Goal: Information Seeking & Learning: Learn about a topic

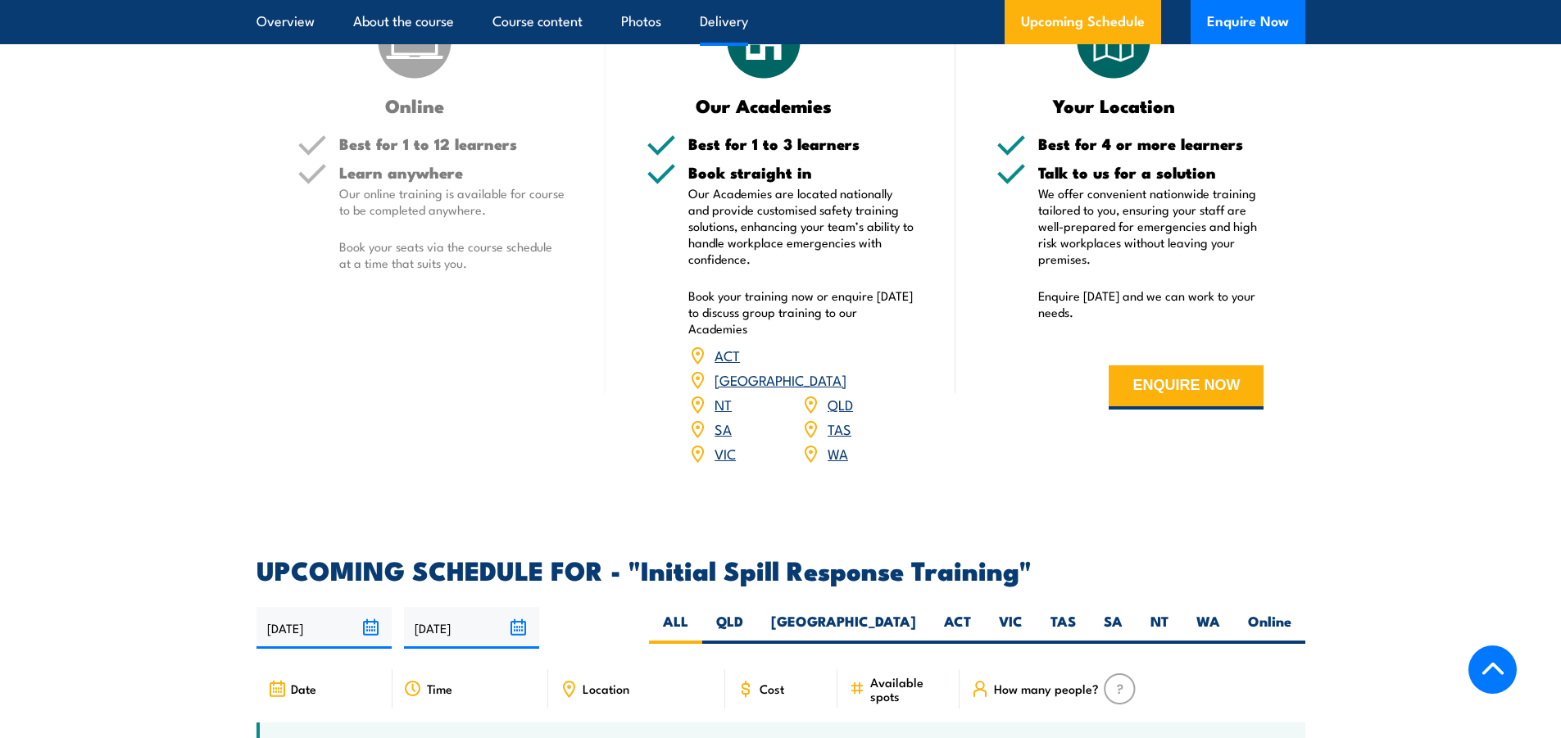
scroll to position [1885, 0]
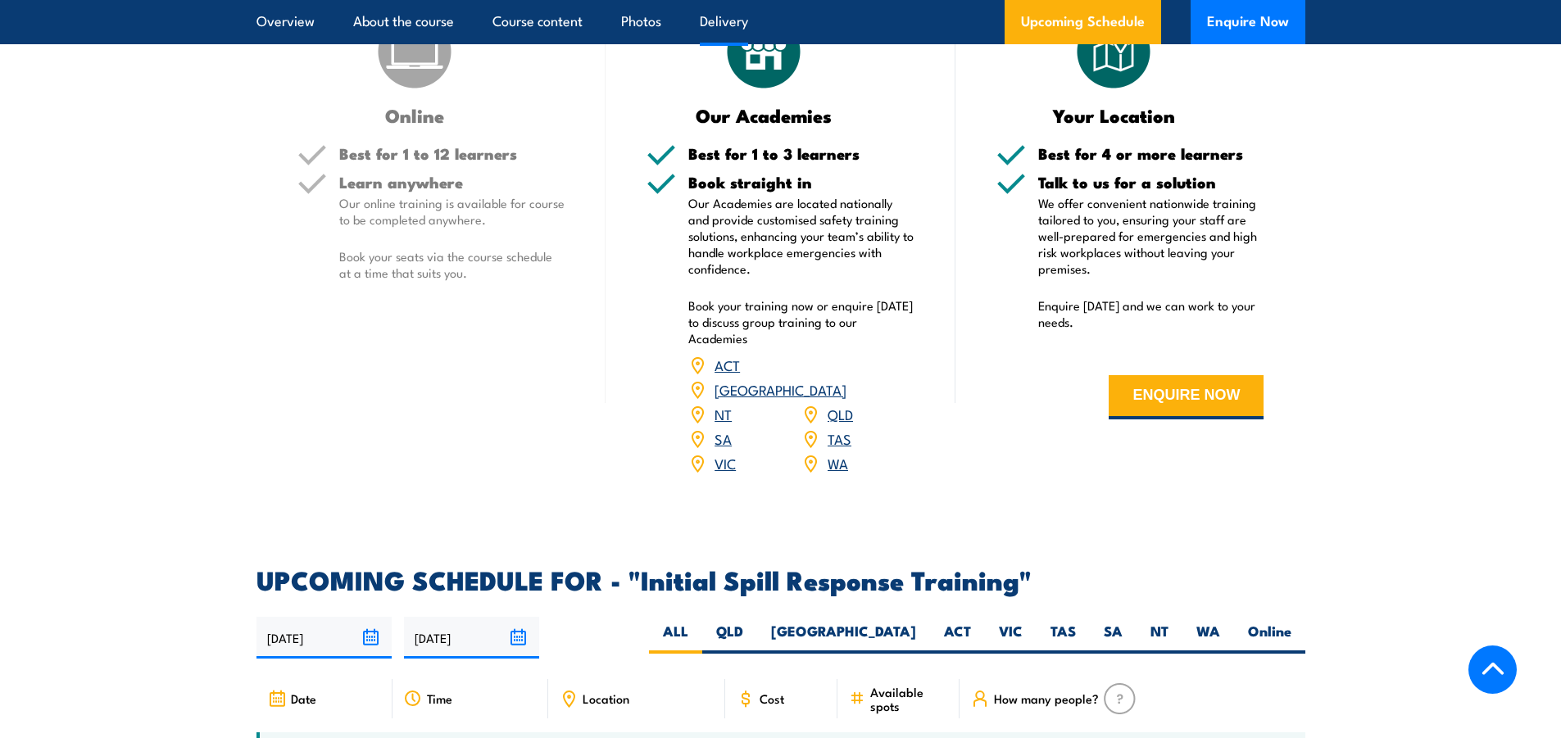
click at [728, 404] on link "NT" at bounding box center [723, 414] width 17 height 20
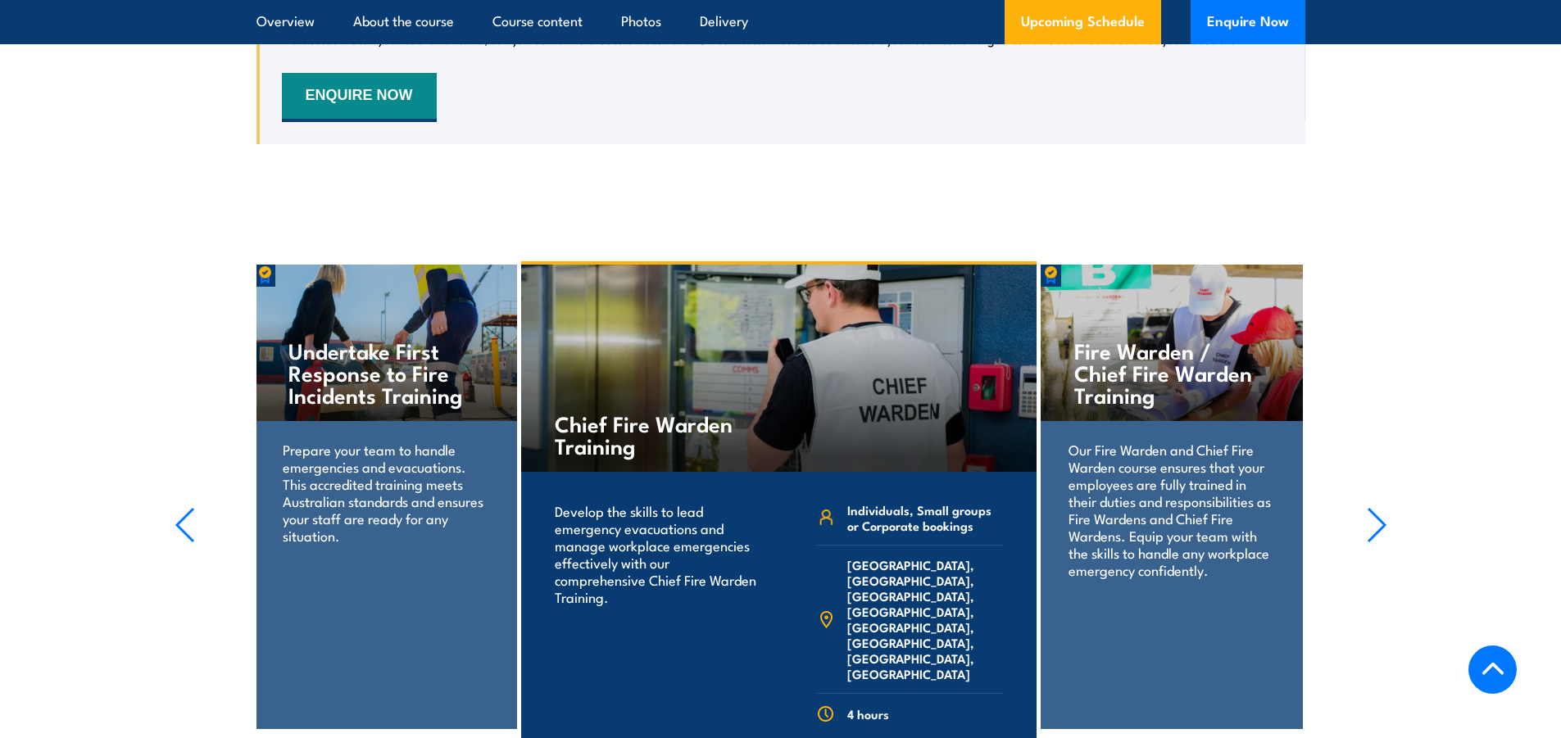
scroll to position [2756, 0]
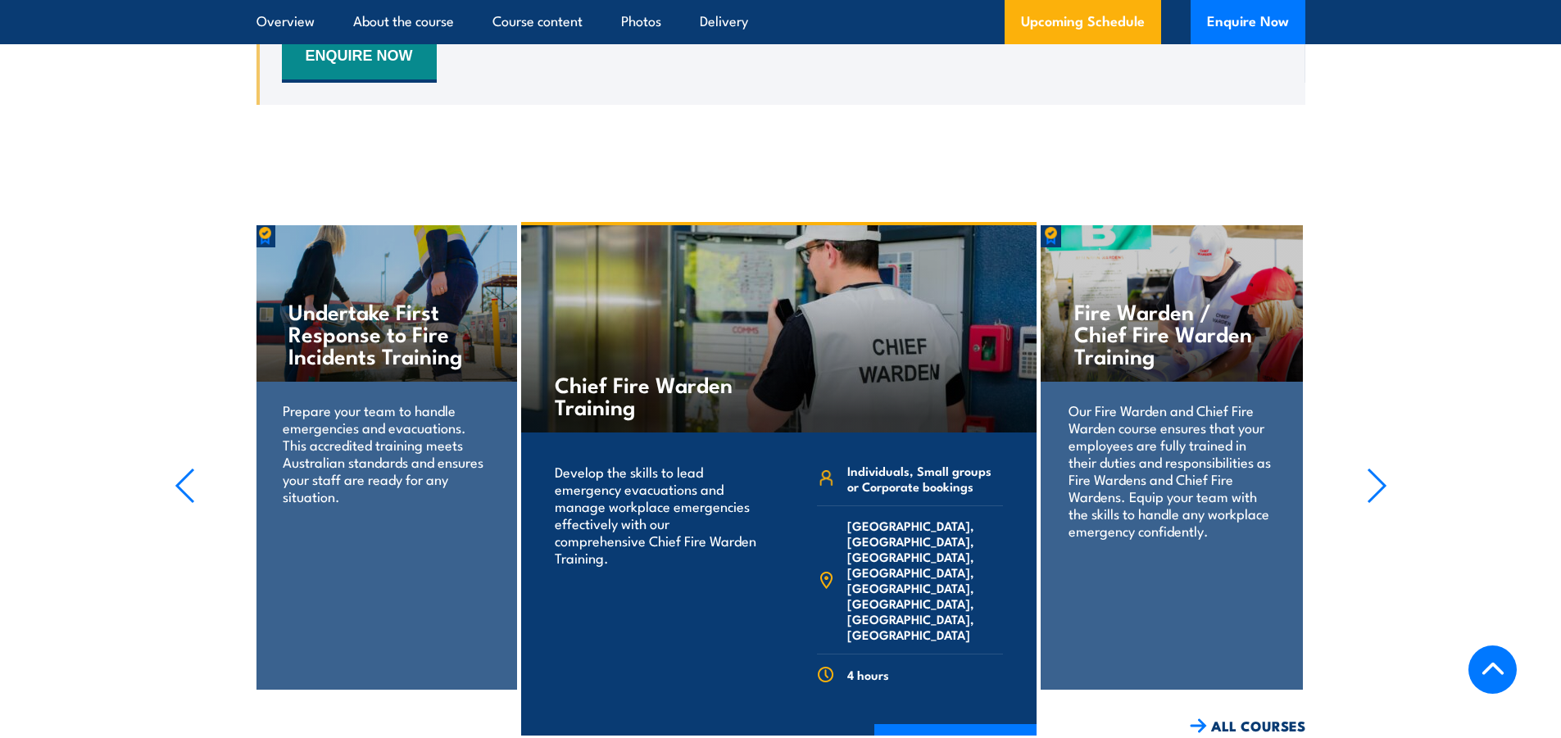
click at [434, 341] on h4 "Undertake First Response to Fire Incidents Training" at bounding box center [385, 333] width 194 height 66
click at [1365, 451] on section "Fire Extinguisher Training Train your team in essential fire safety. Learn to u…" at bounding box center [780, 479] width 1561 height 514
click at [1372, 468] on icon "button" at bounding box center [1377, 486] width 20 height 36
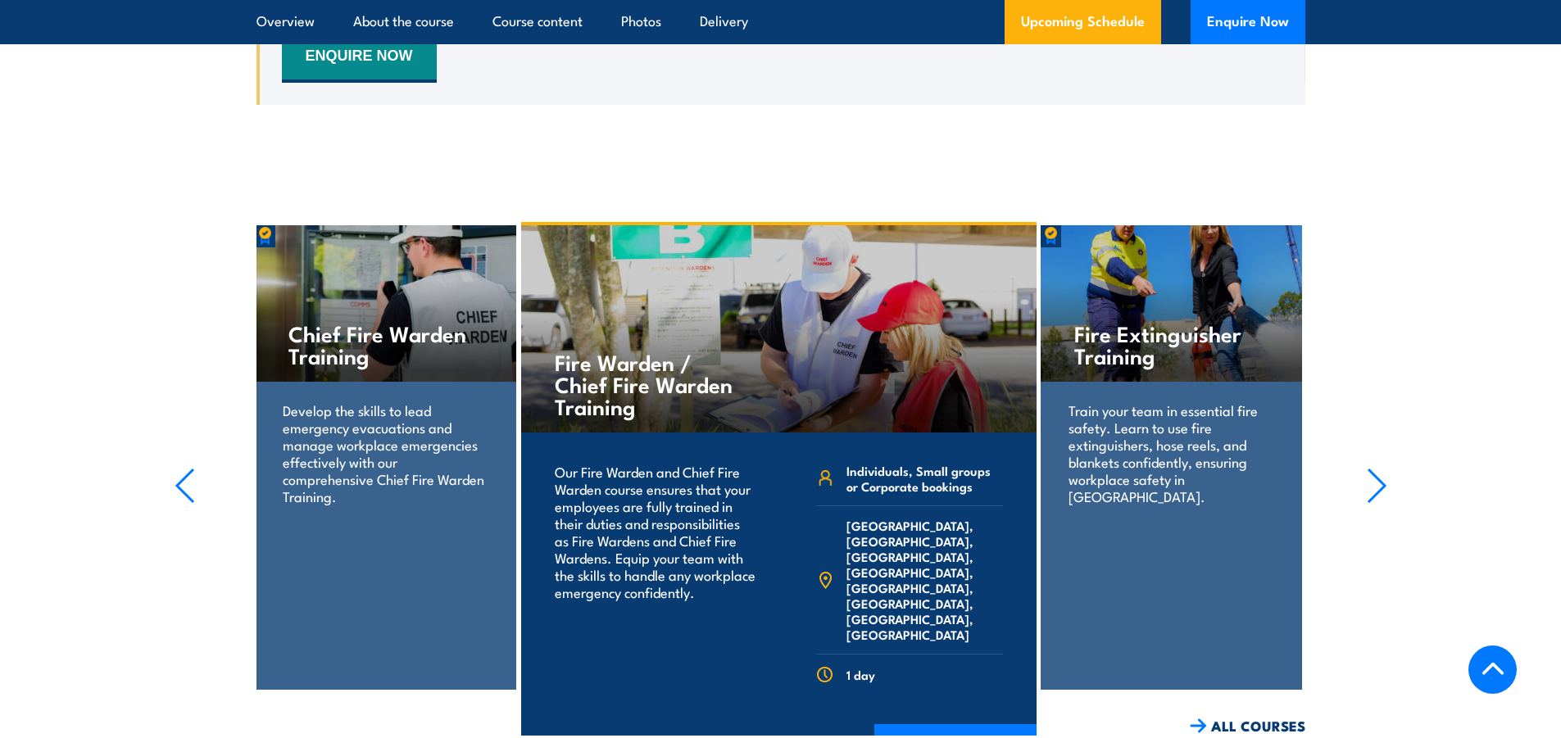
click at [1370, 468] on icon "button" at bounding box center [1377, 486] width 20 height 36
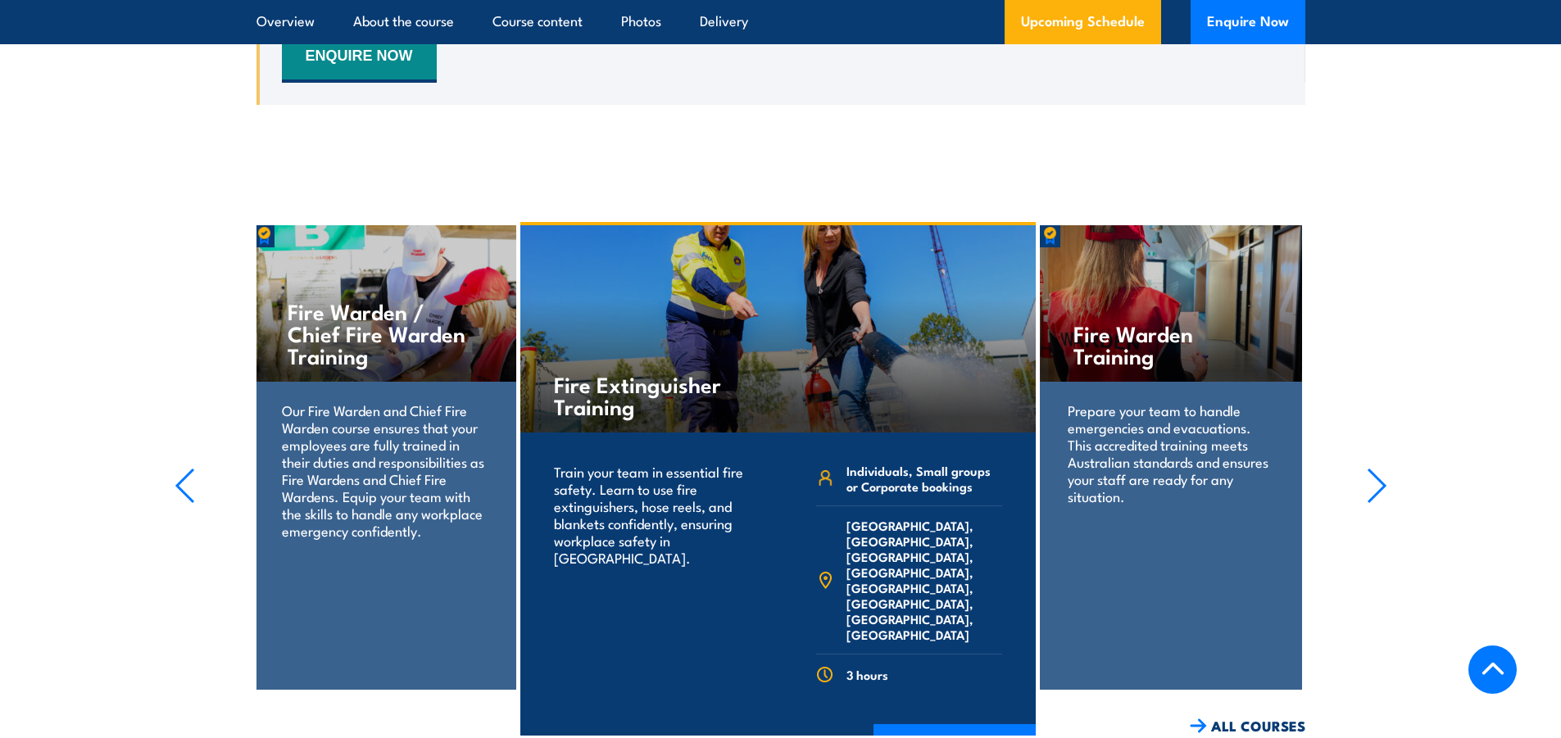
click at [1370, 468] on icon "button" at bounding box center [1377, 486] width 20 height 36
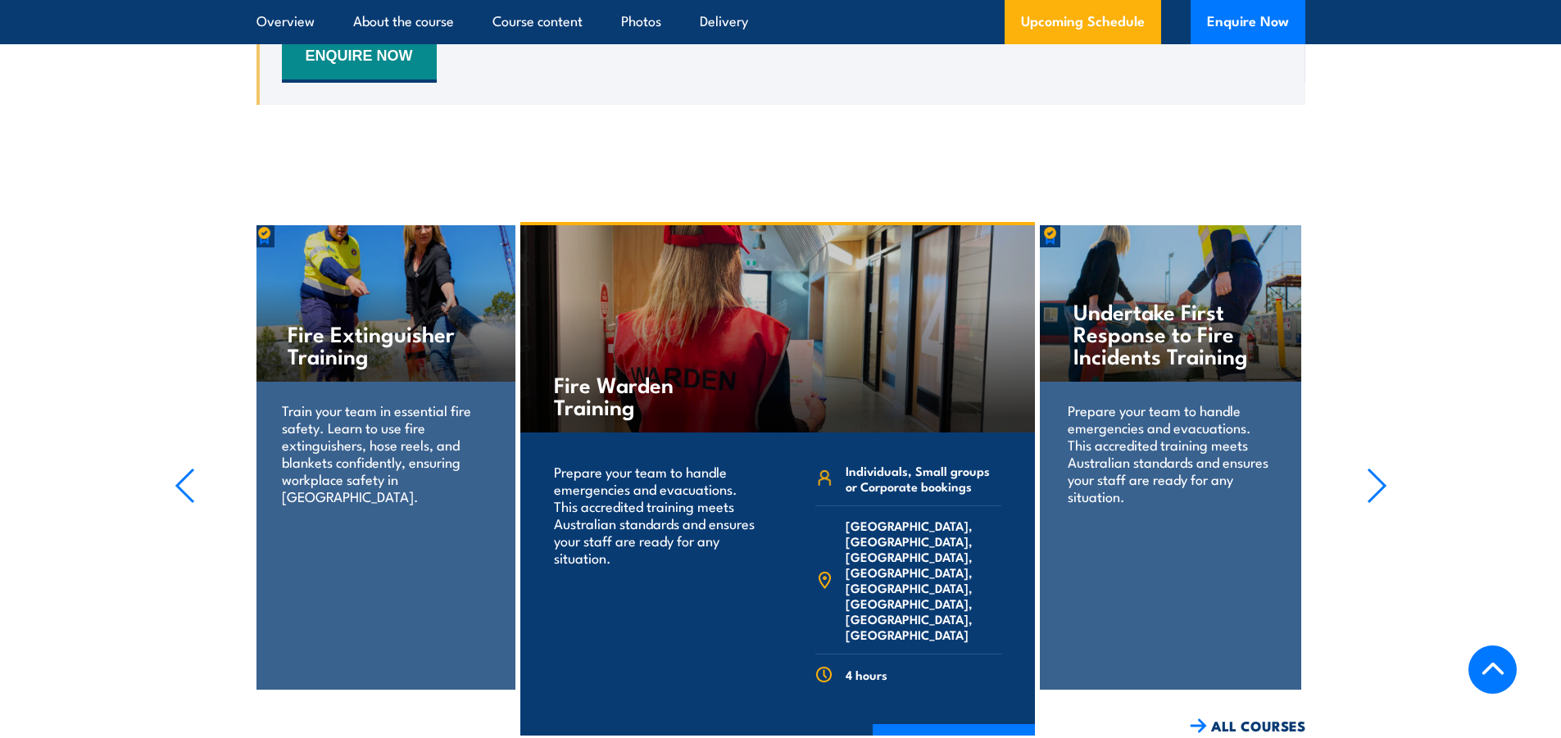
click at [1368, 468] on icon "button" at bounding box center [1377, 486] width 20 height 36
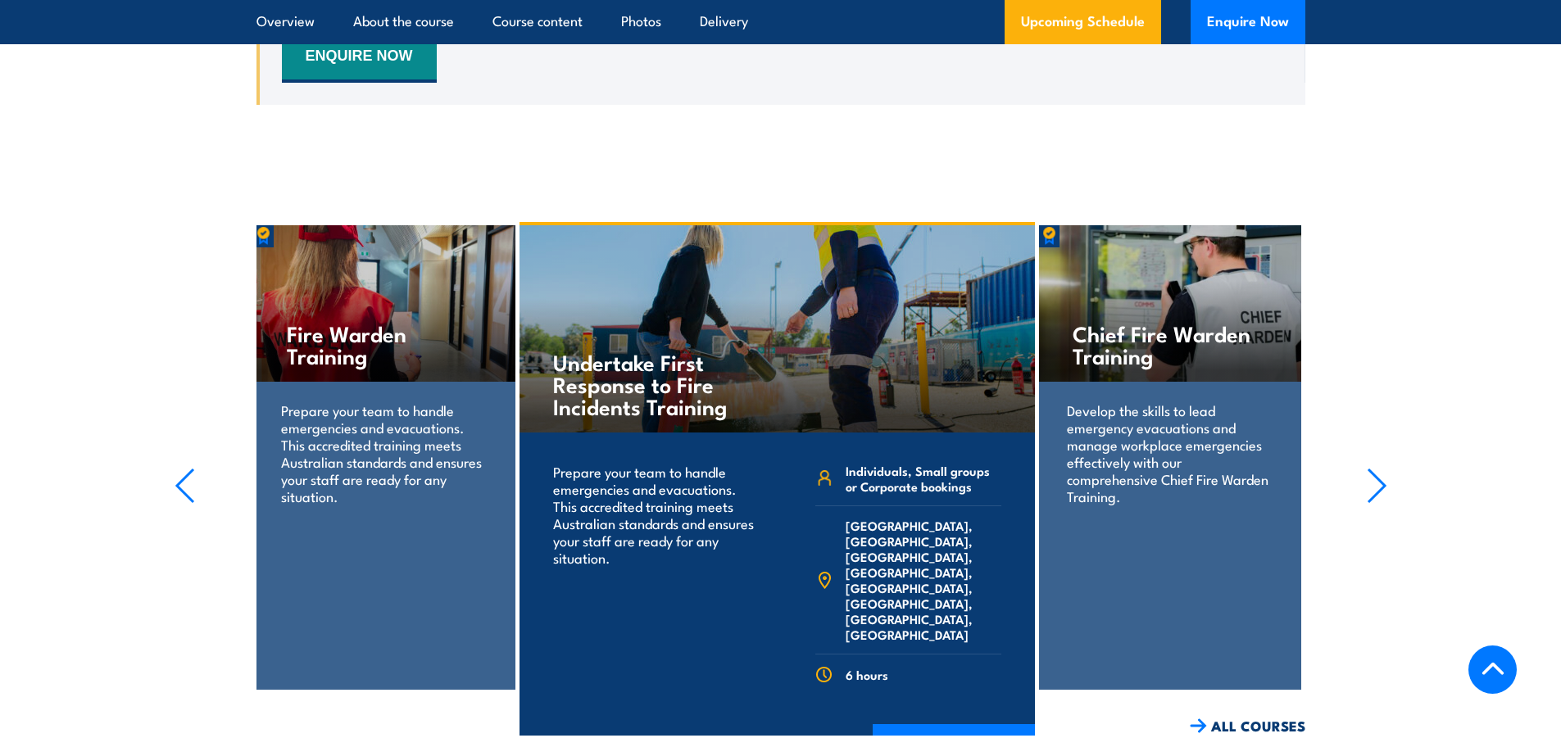
click at [1368, 468] on icon "button" at bounding box center [1377, 486] width 20 height 36
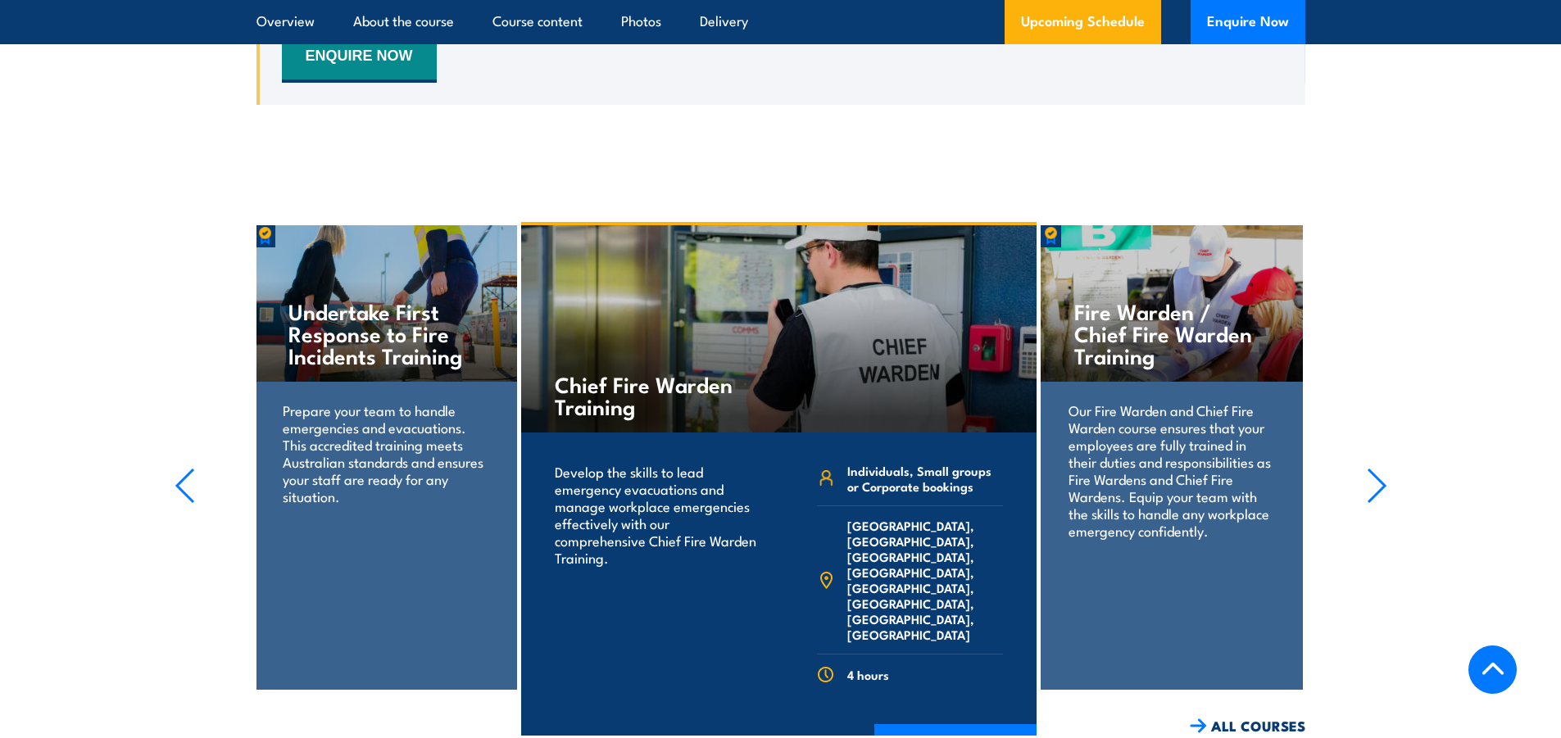
click at [1368, 468] on icon "button" at bounding box center [1377, 486] width 20 height 36
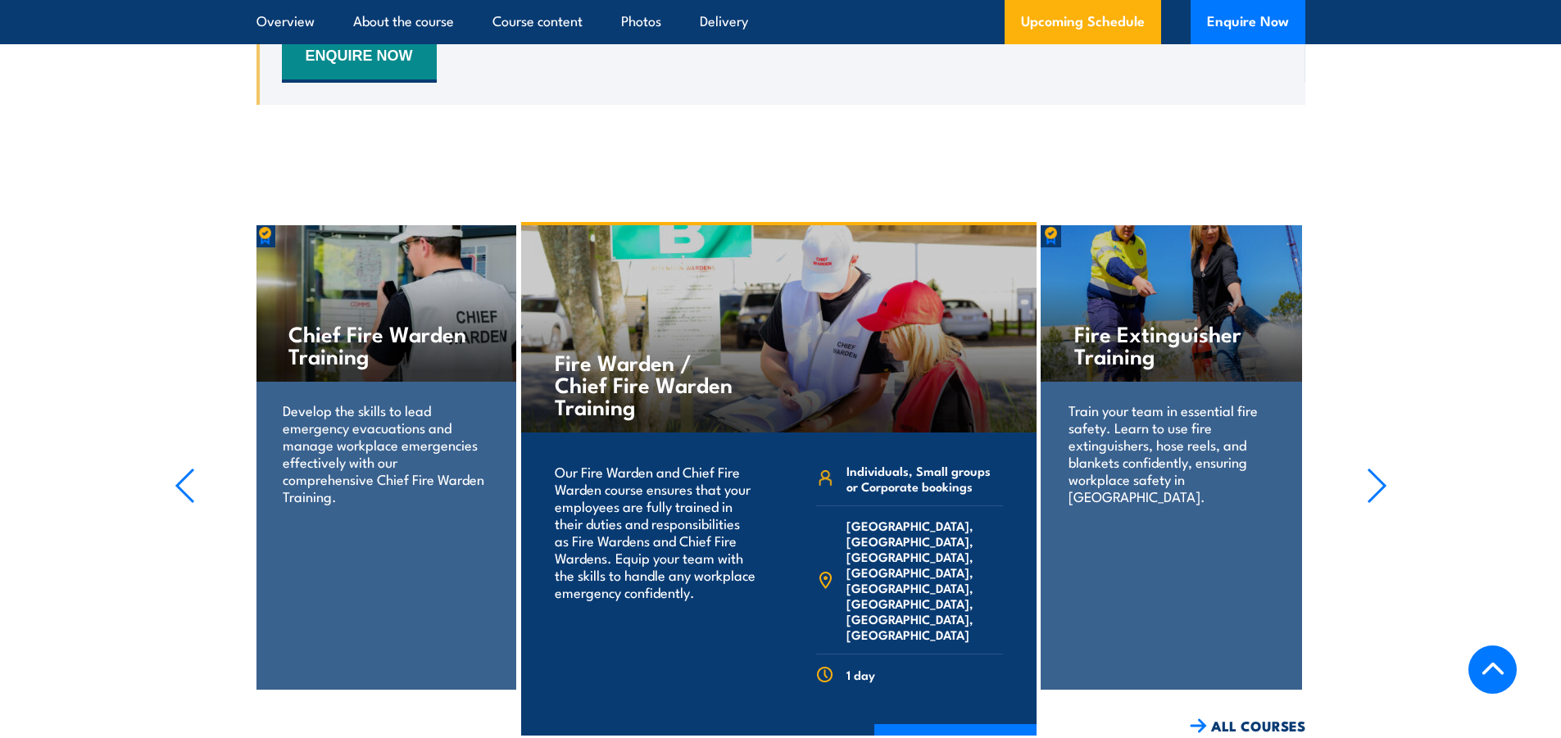
click at [1367, 468] on icon "button" at bounding box center [1377, 486] width 20 height 36
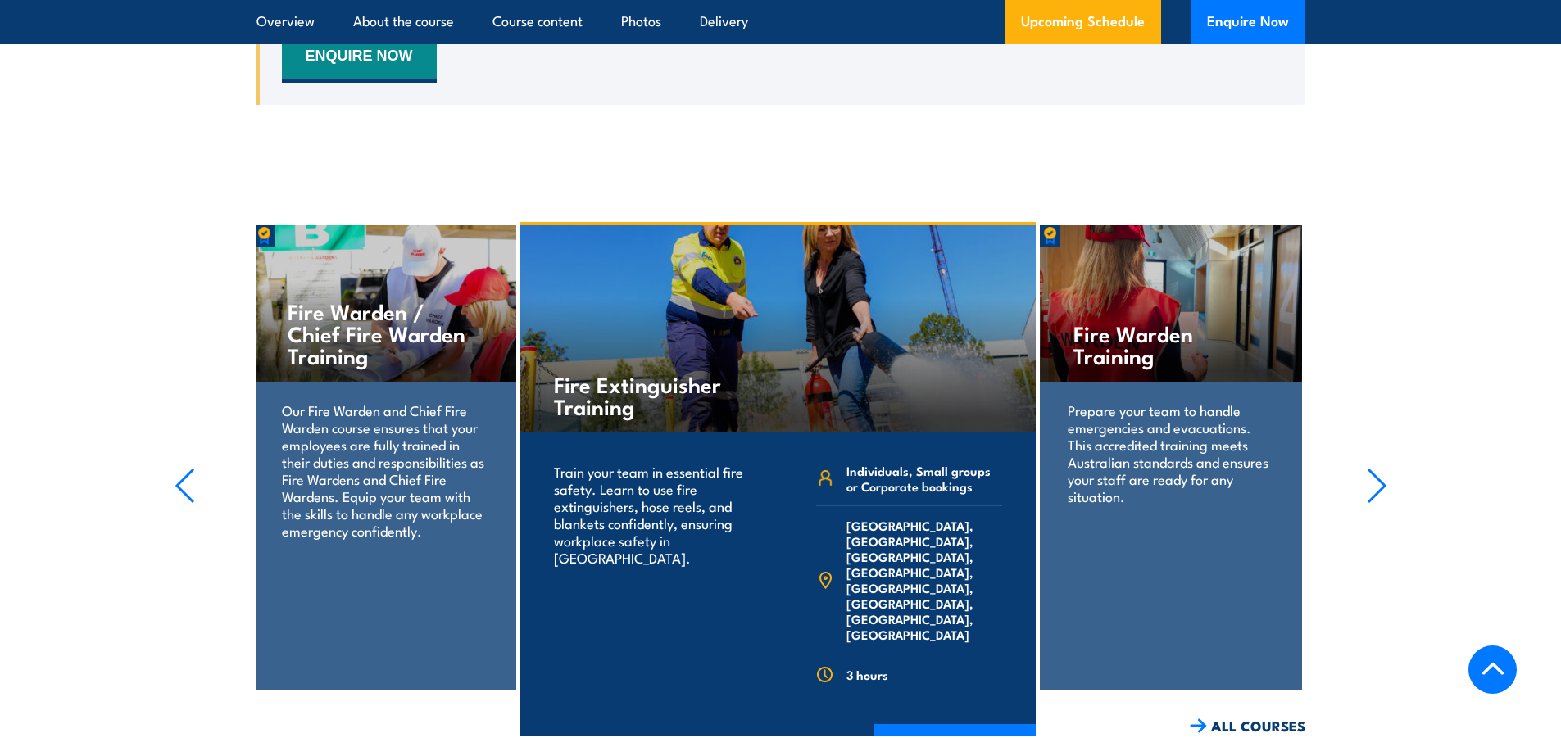
click at [1367, 468] on icon "button" at bounding box center [1377, 486] width 20 height 36
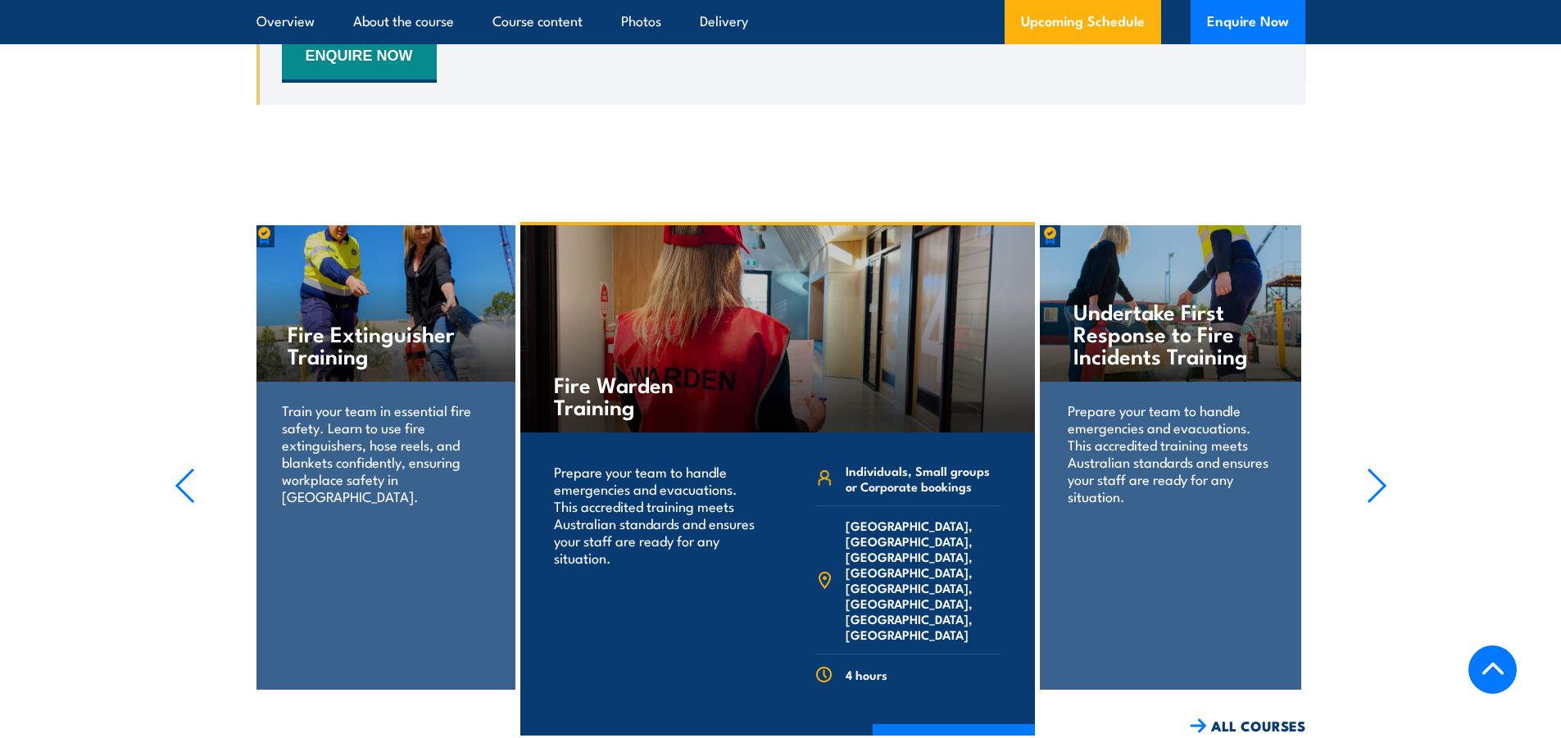
click at [1367, 468] on icon "button" at bounding box center [1377, 486] width 20 height 36
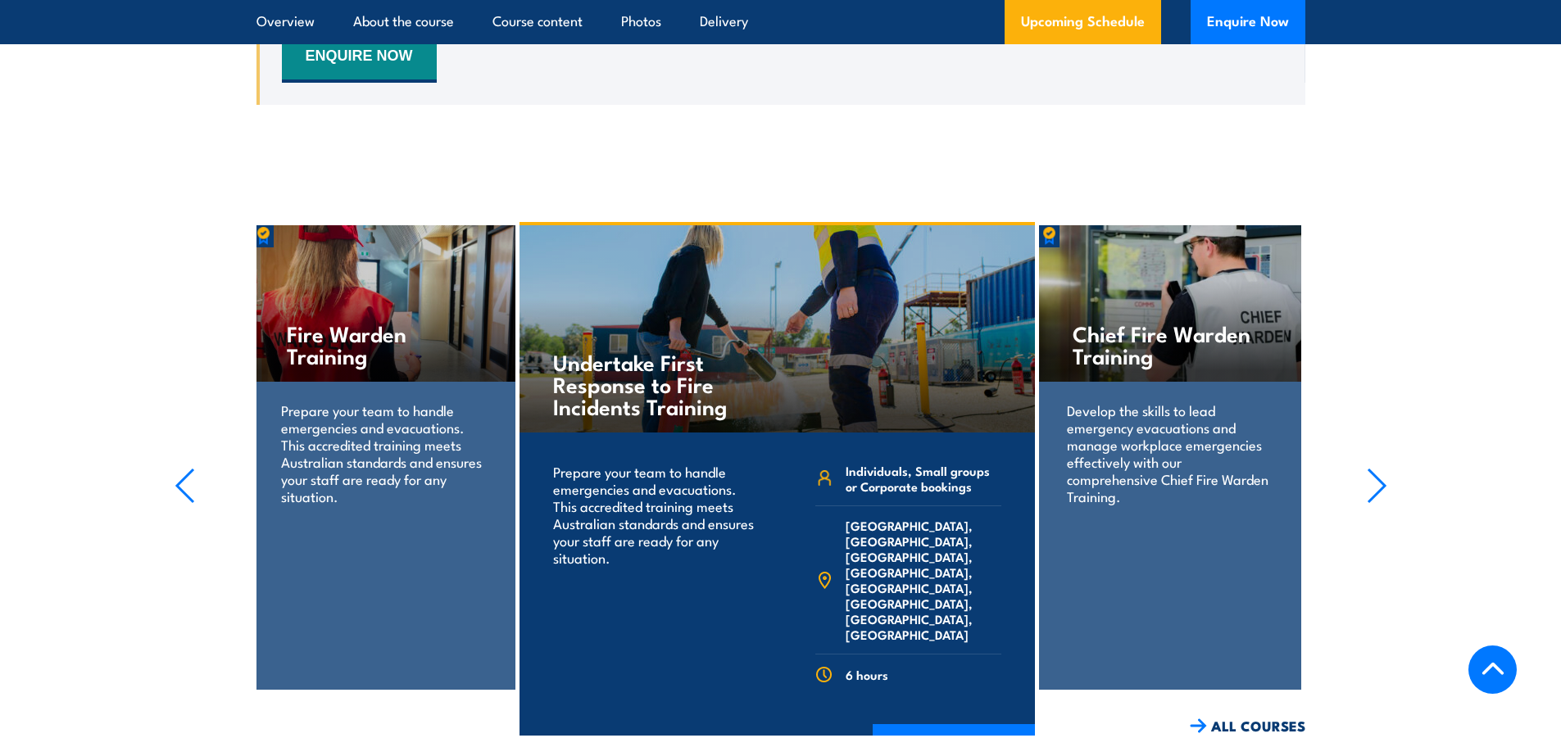
click at [1367, 468] on icon "button" at bounding box center [1377, 486] width 20 height 36
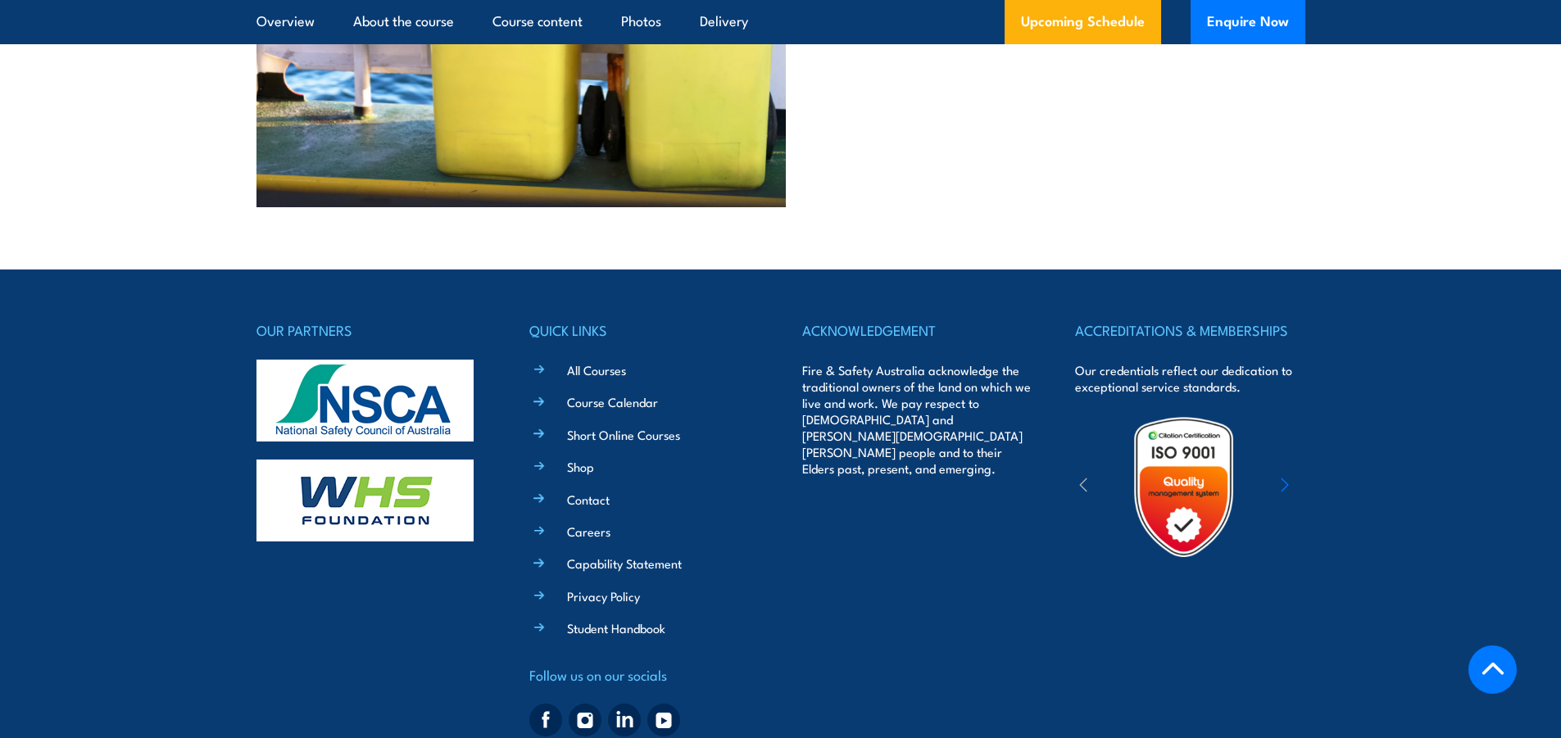
scroll to position [3882, 0]
